Goal: Navigation & Orientation: Find specific page/section

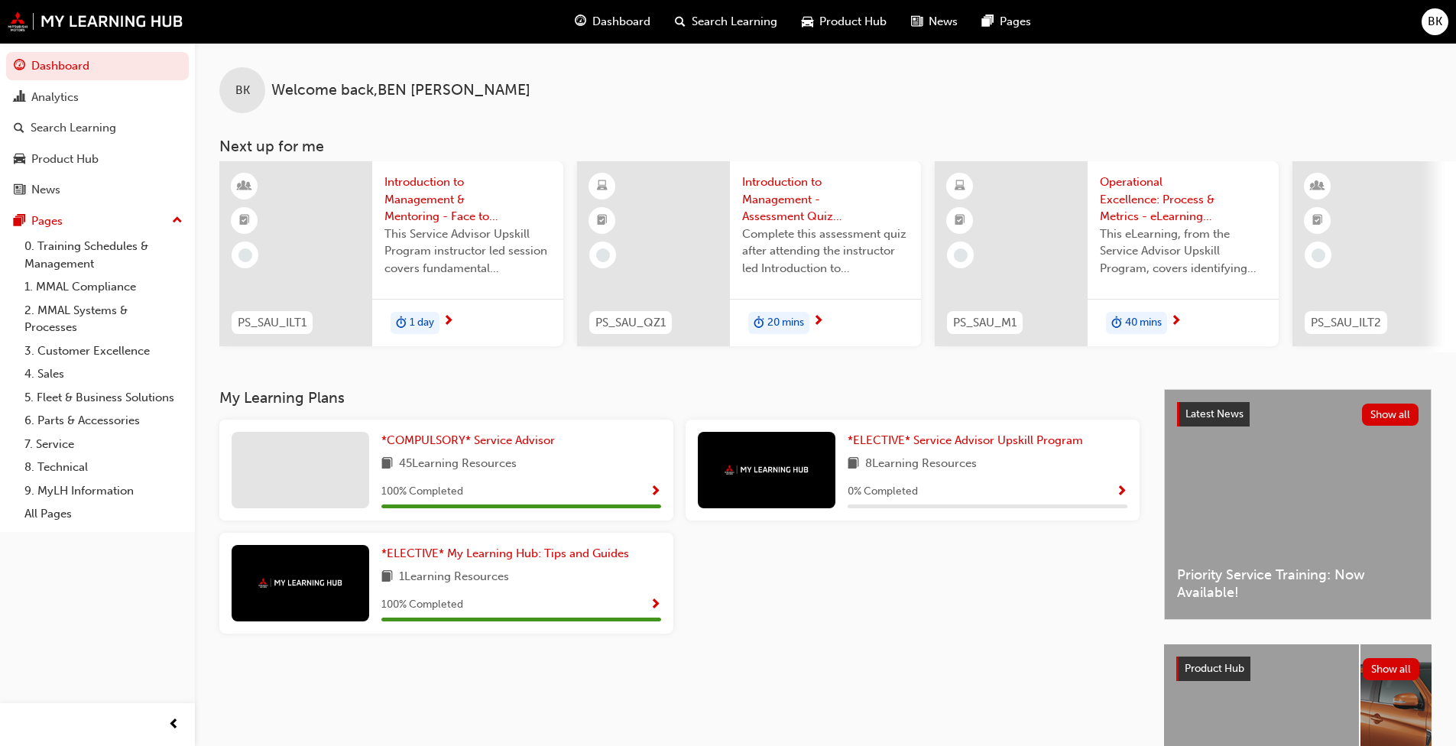
click at [764, 20] on span "Product Hub" at bounding box center [852, 22] width 67 height 18
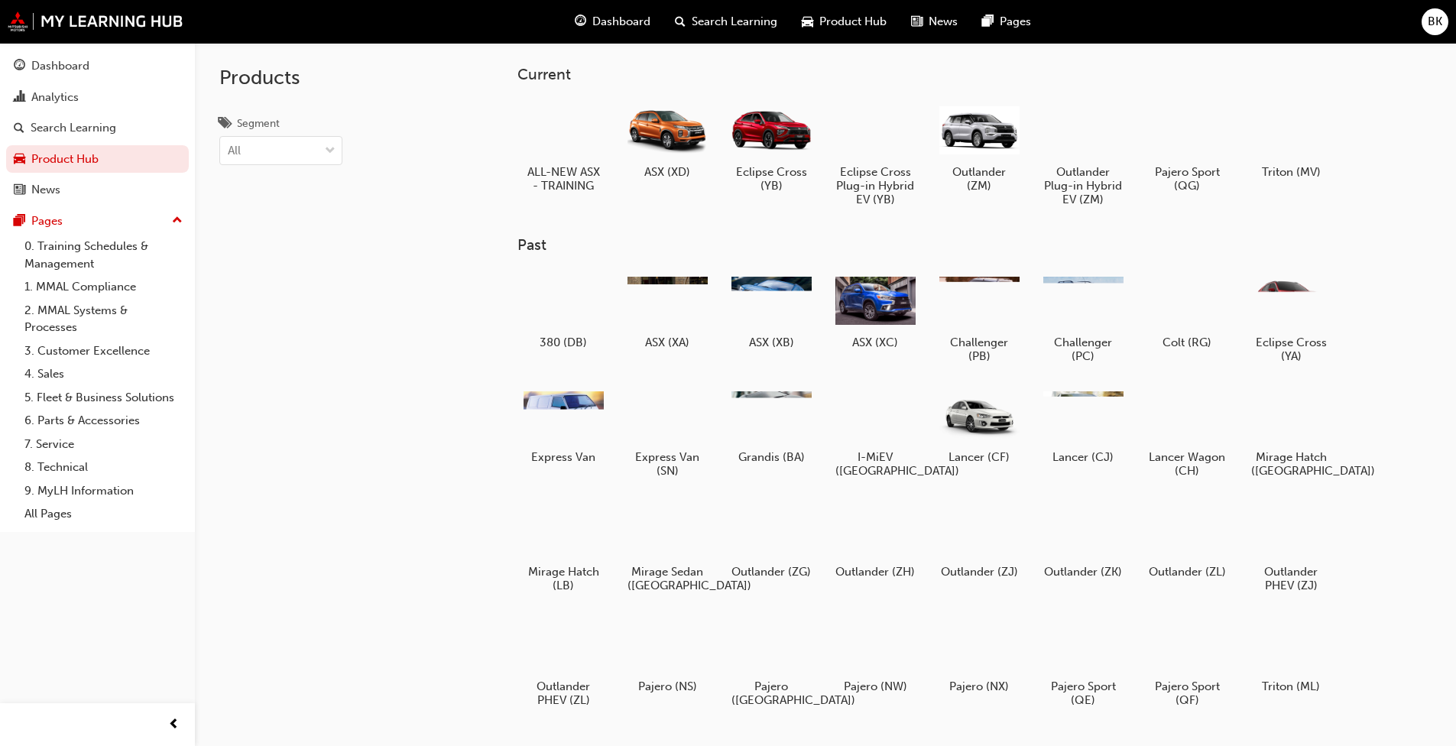
scroll to position [143, 0]
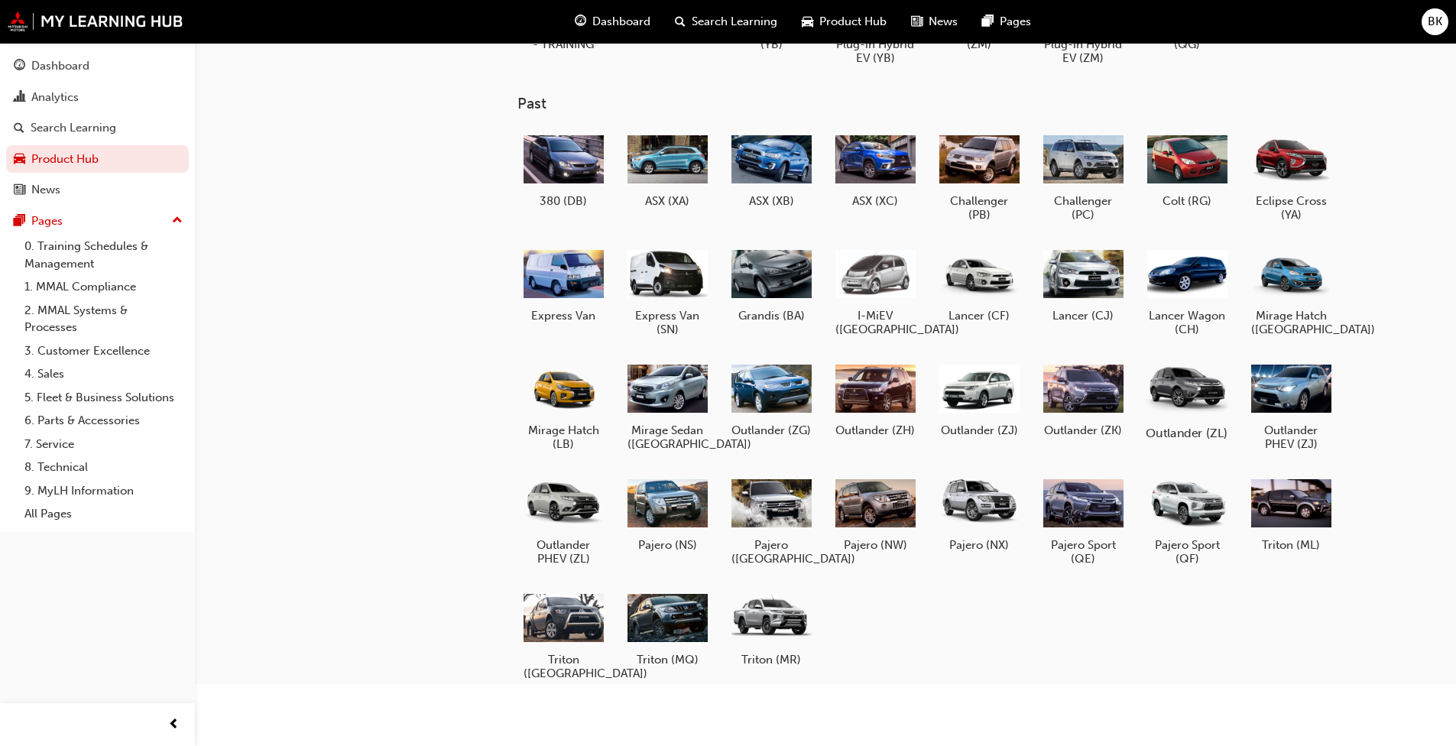
click at [764, 404] on div at bounding box center [1186, 388] width 85 height 60
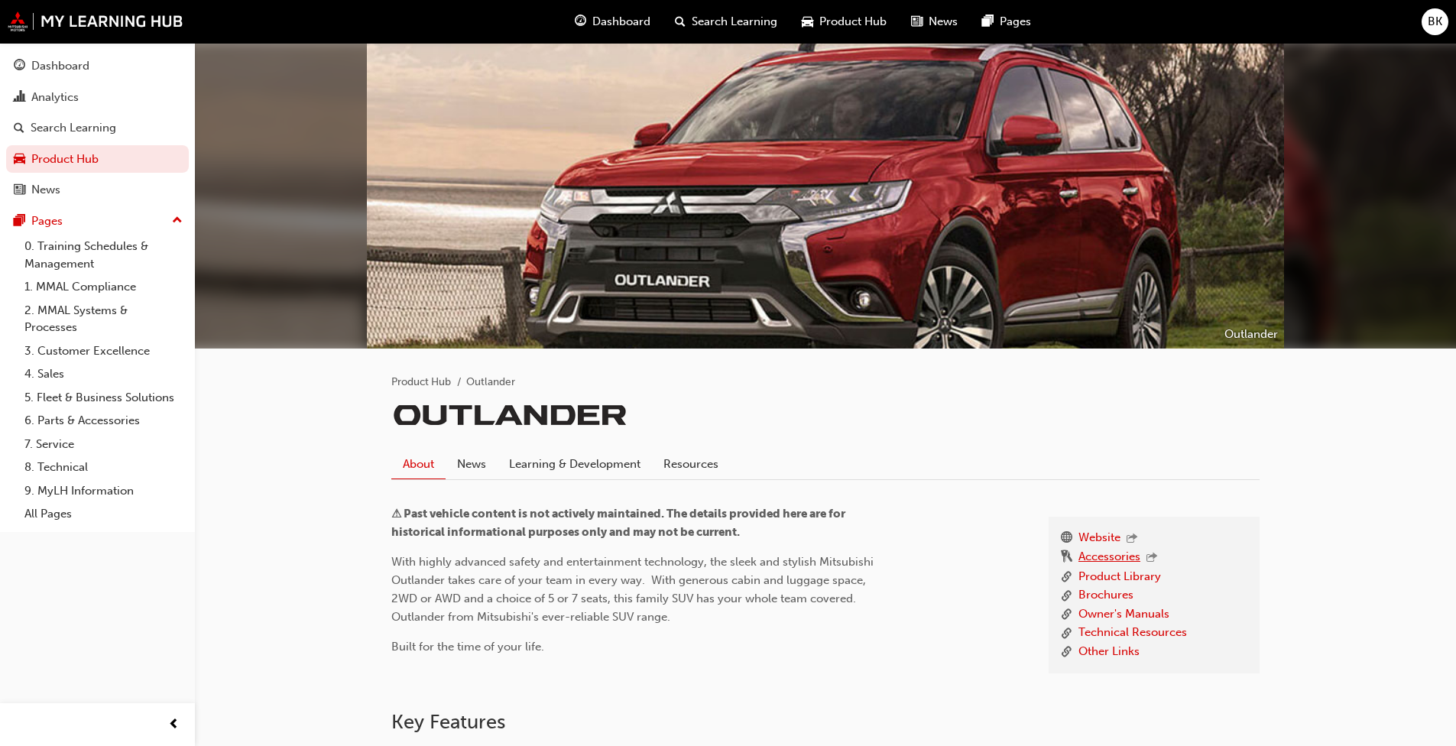
click at [764, 551] on link "Accessories" at bounding box center [1110, 558] width 62 height 20
